Goal: Check status: Check status

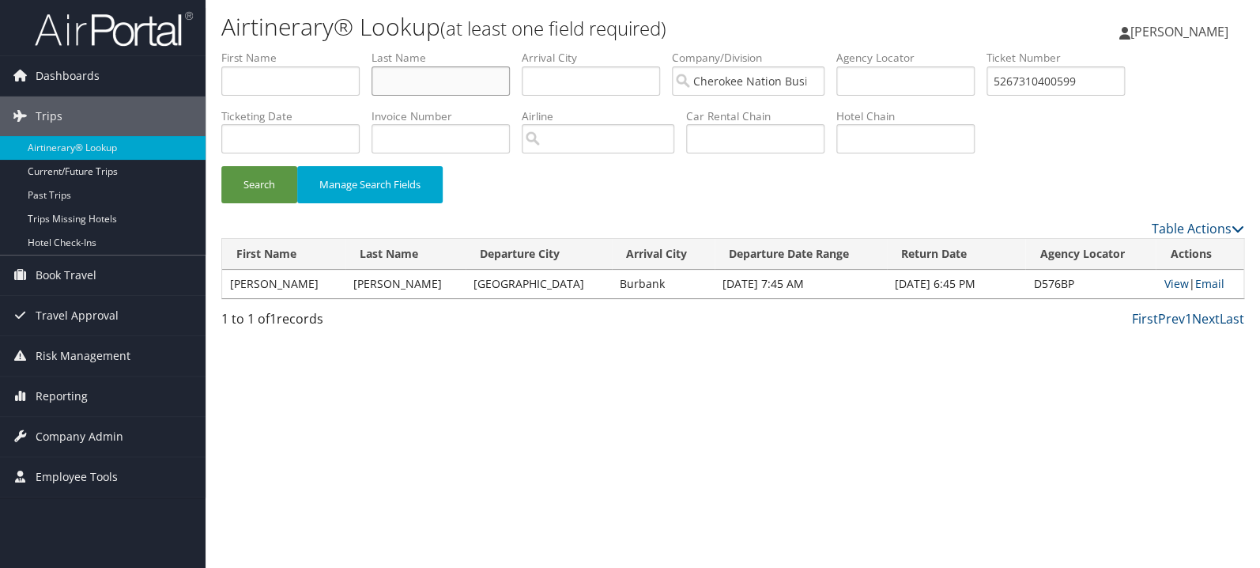
click at [406, 91] on input "text" at bounding box center [441, 80] width 138 height 29
type input "[PERSON_NAME]"
click at [1055, 89] on input "5267310400599" at bounding box center [1056, 80] width 138 height 29
click at [247, 183] on button "Search" at bounding box center [259, 184] width 76 height 37
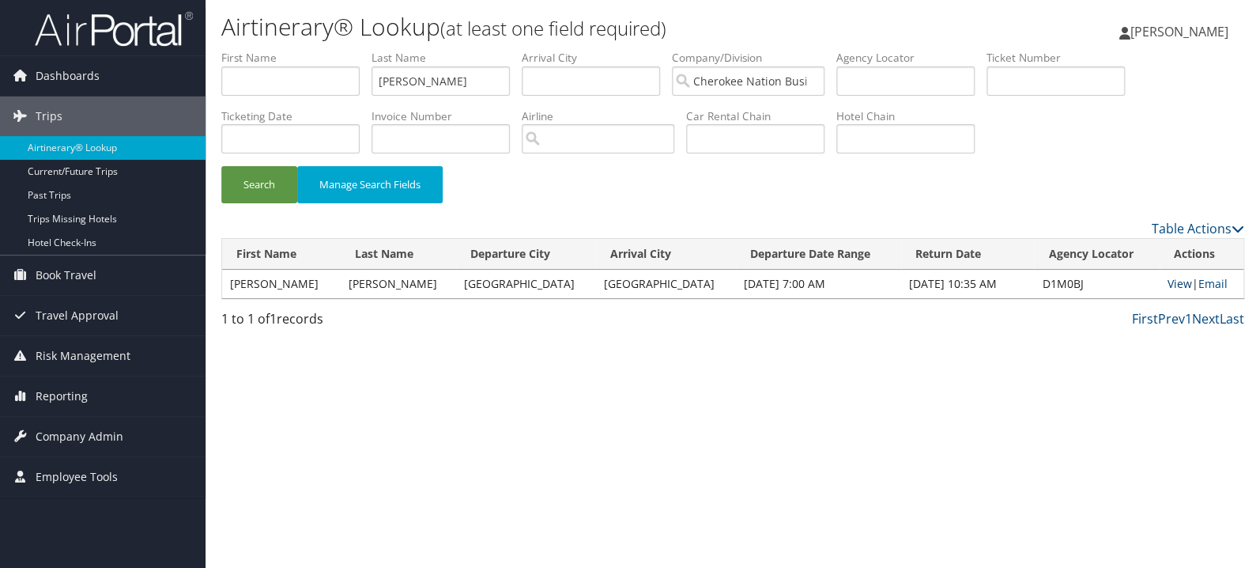
click at [1168, 286] on link "View" at bounding box center [1180, 283] width 25 height 15
click at [1086, 84] on input "text" at bounding box center [1056, 80] width 138 height 29
paste input "0277309753374"
type input "0277309753374"
drag, startPoint x: 458, startPoint y: 84, endPoint x: 250, endPoint y: 87, distance: 207.9
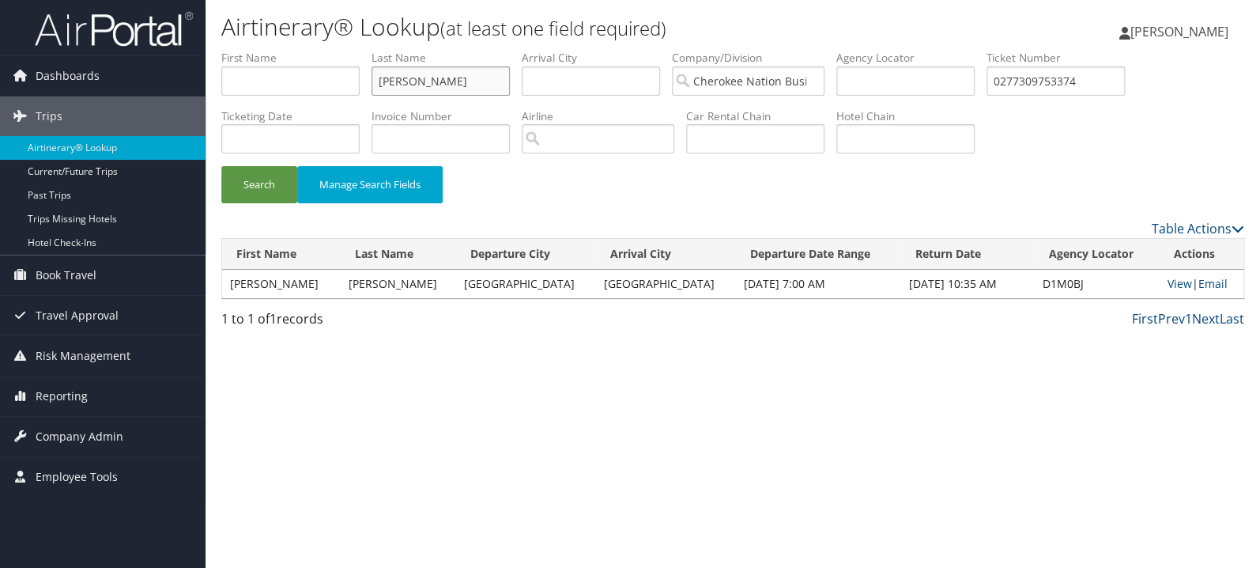
click at [372, 87] on input "[PERSON_NAME]" at bounding box center [441, 80] width 138 height 29
click at [221, 166] on button "Search" at bounding box center [259, 184] width 76 height 37
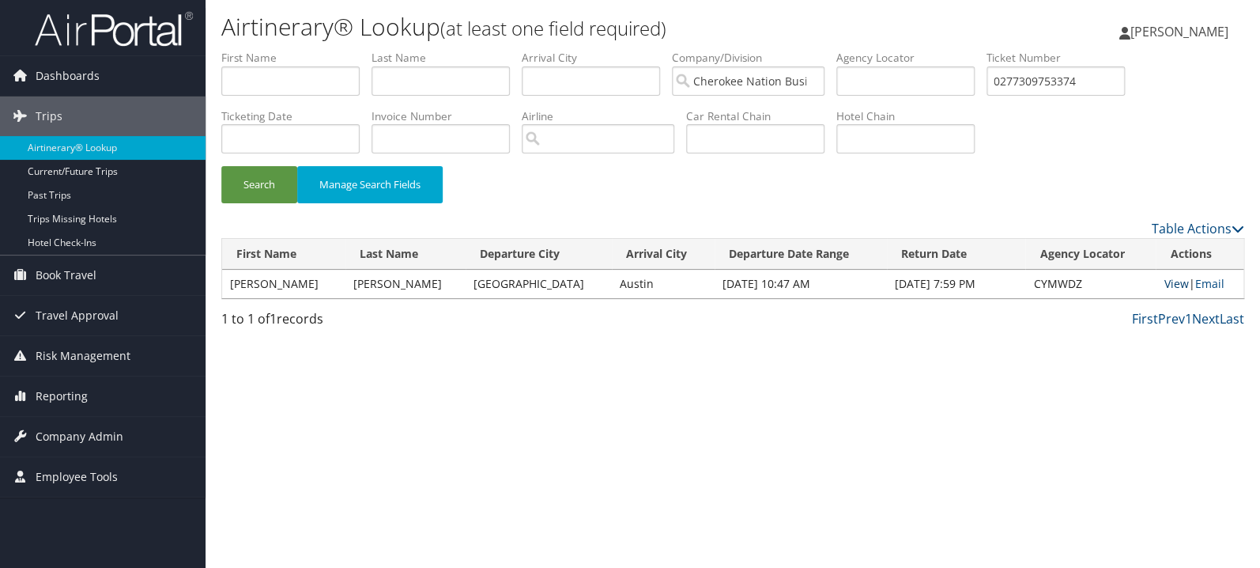
click at [1164, 286] on link "View" at bounding box center [1176, 283] width 25 height 15
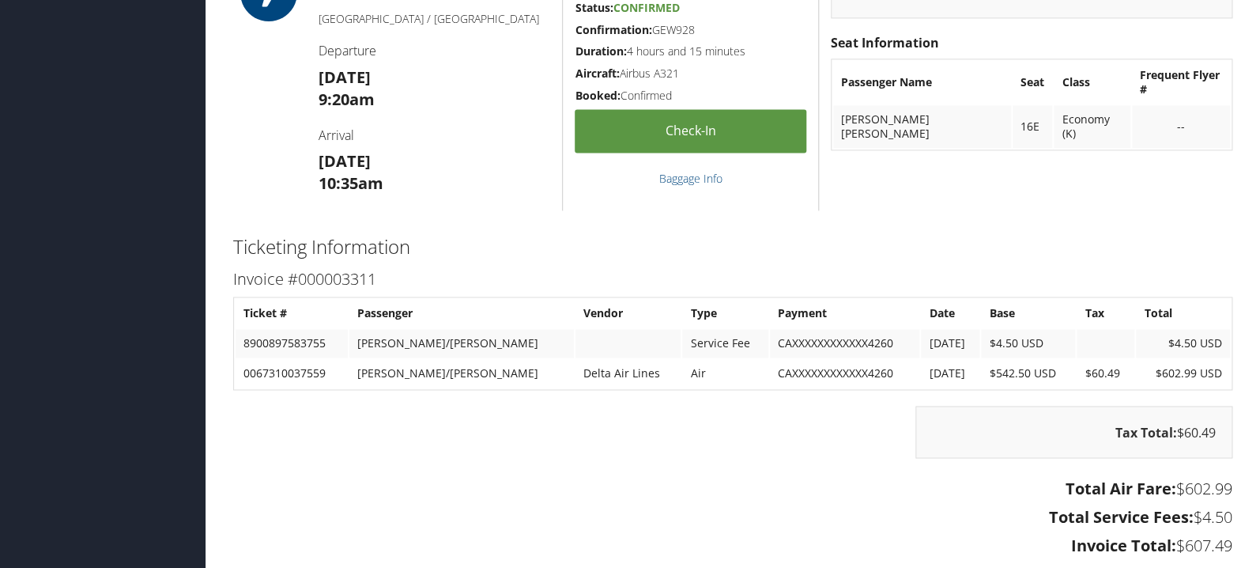
scroll to position [1232, 0]
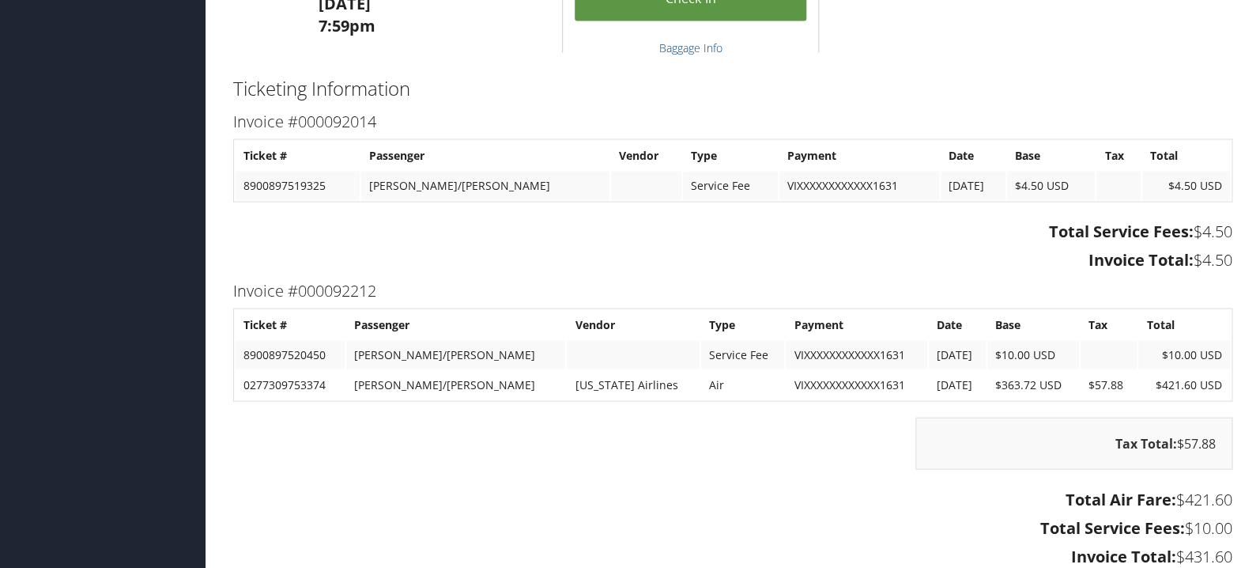
scroll to position [1257, 0]
